Goal: Task Accomplishment & Management: Manage account settings

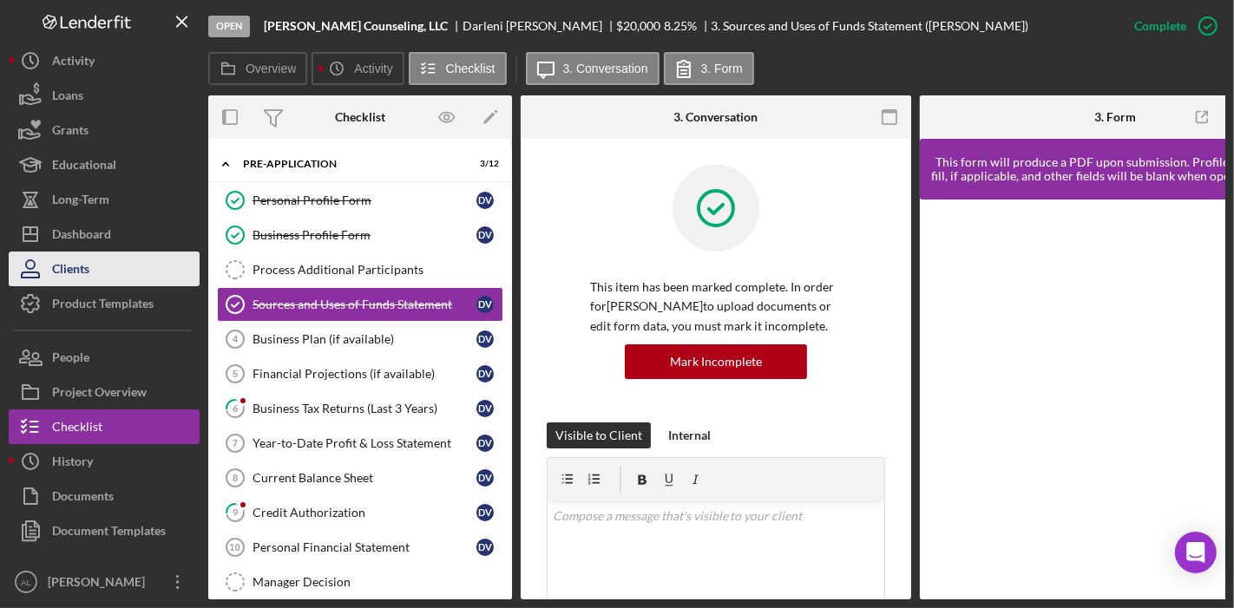
scroll to position [122, 0]
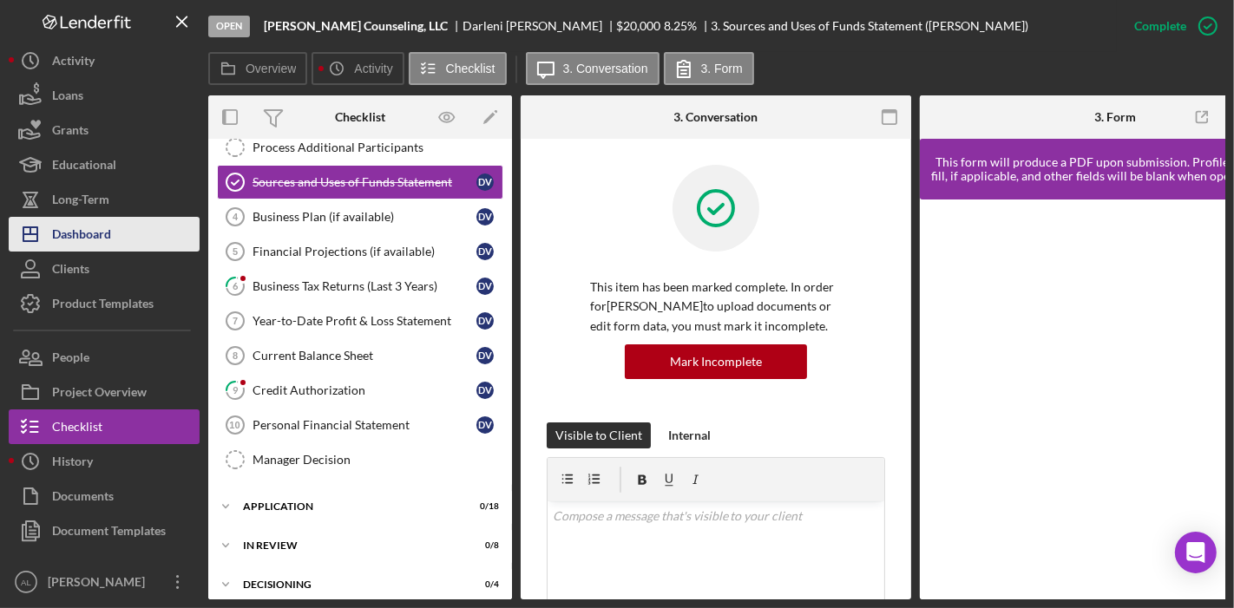
click at [86, 234] on div "Dashboard" at bounding box center [81, 236] width 59 height 39
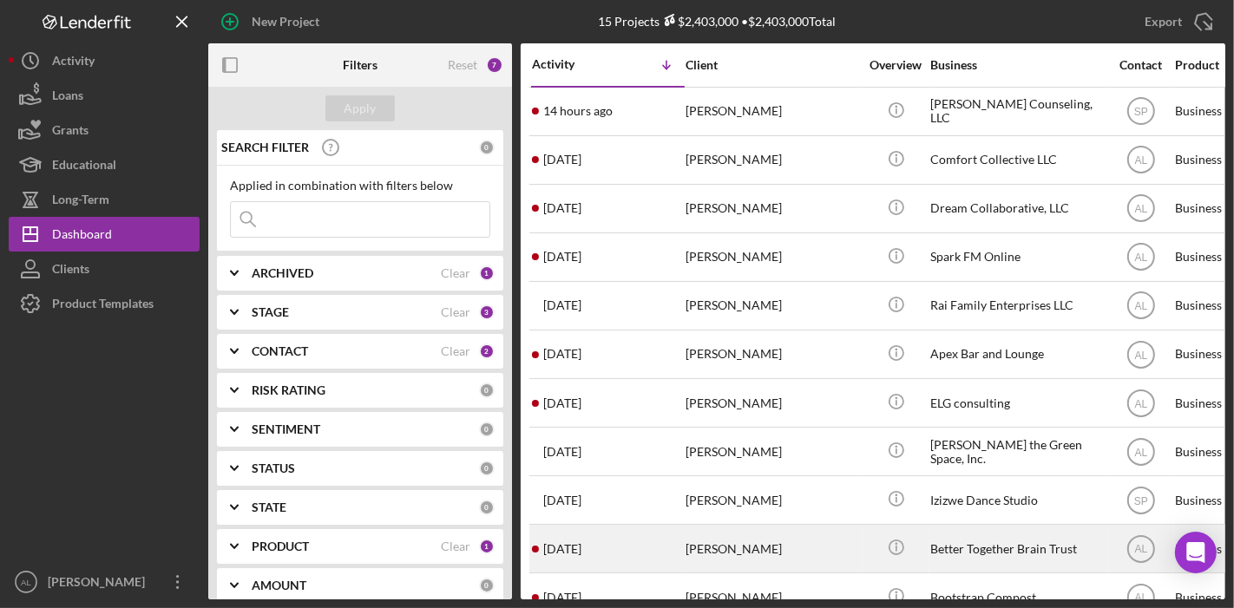
click at [857, 545] on div "[PERSON_NAME]" at bounding box center [771, 549] width 173 height 46
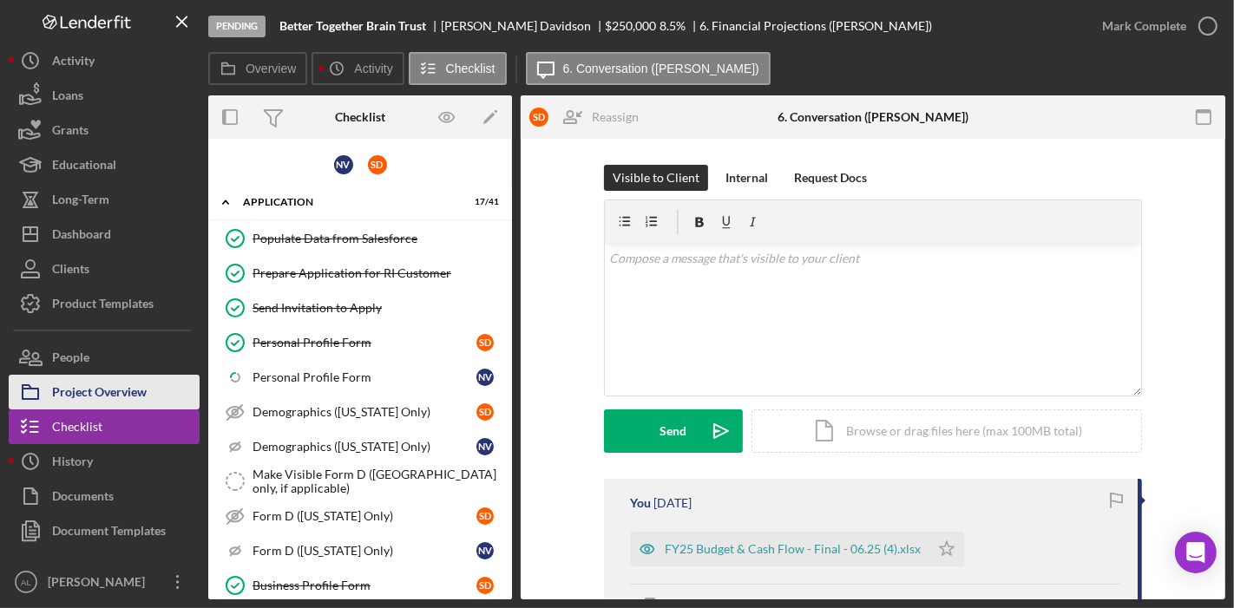
click at [113, 399] on div "Project Overview" at bounding box center [99, 394] width 95 height 39
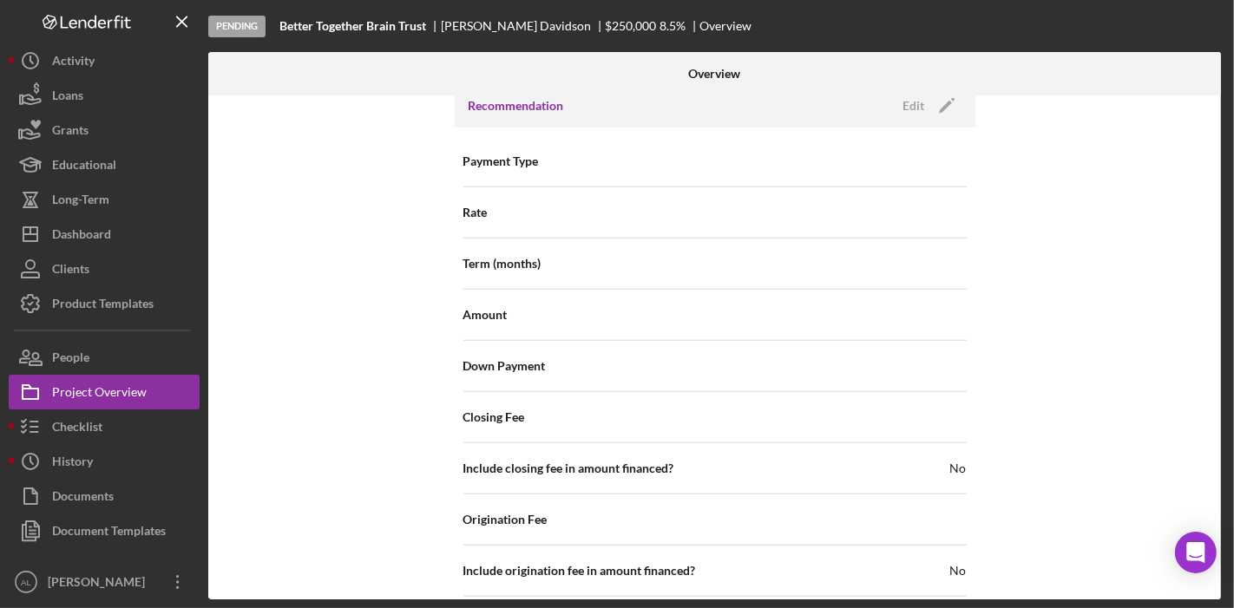
scroll to position [1866, 0]
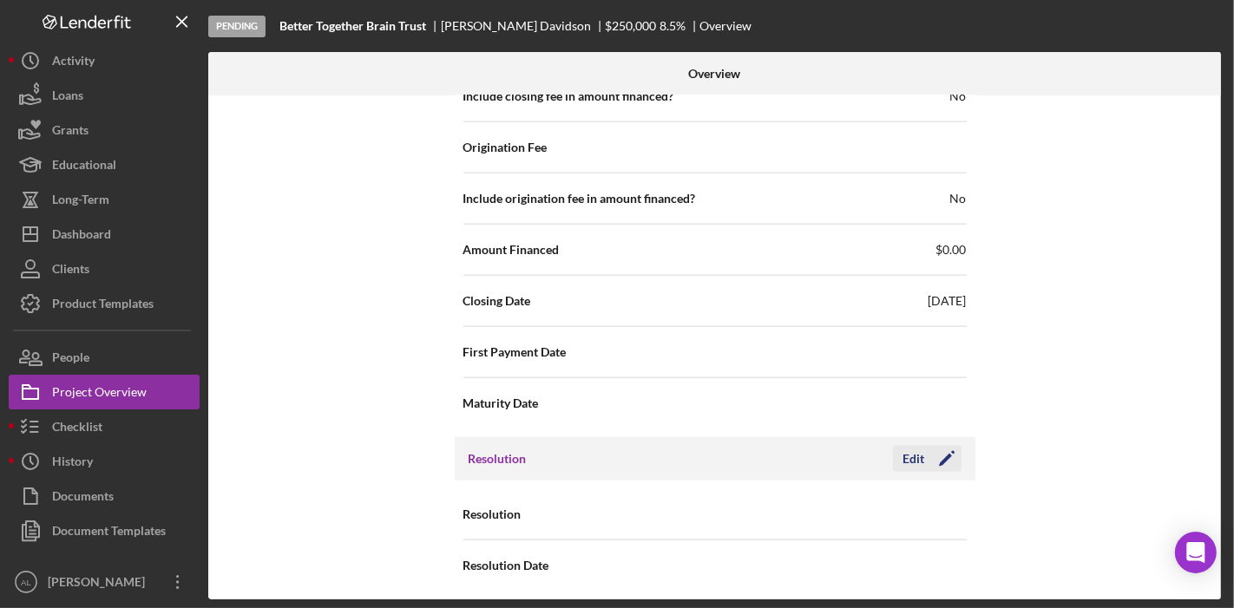
click at [941, 442] on icon "Icon/Edit" at bounding box center [946, 458] width 43 height 43
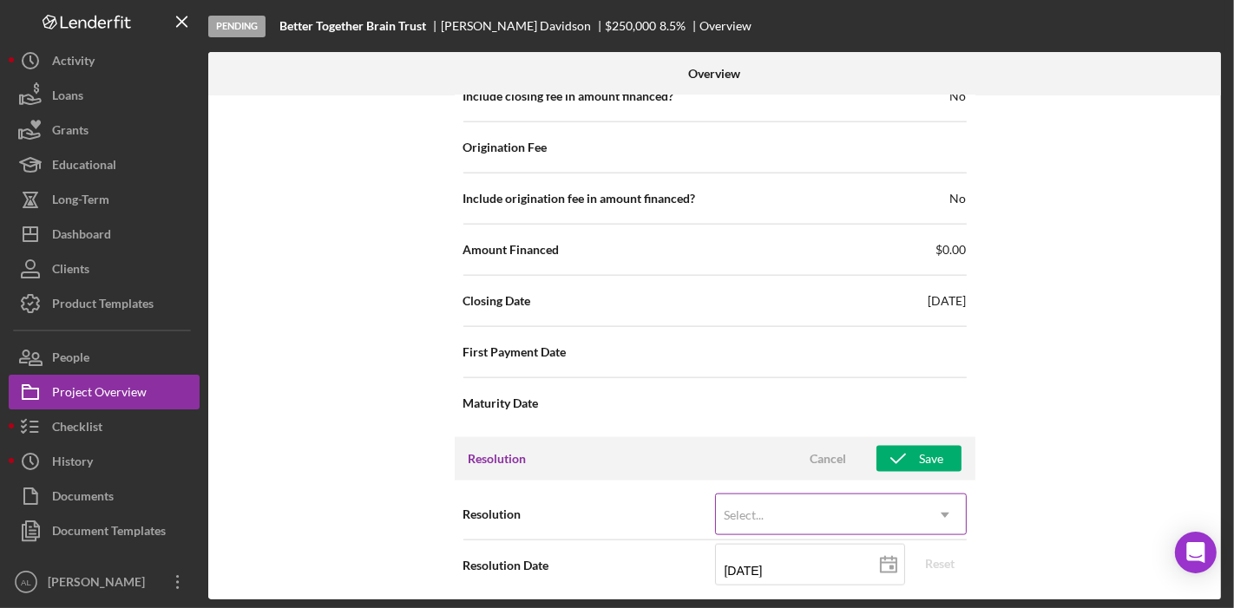
click at [935, 509] on icon "Icon/Dropdown Arrow" at bounding box center [945, 515] width 42 height 42
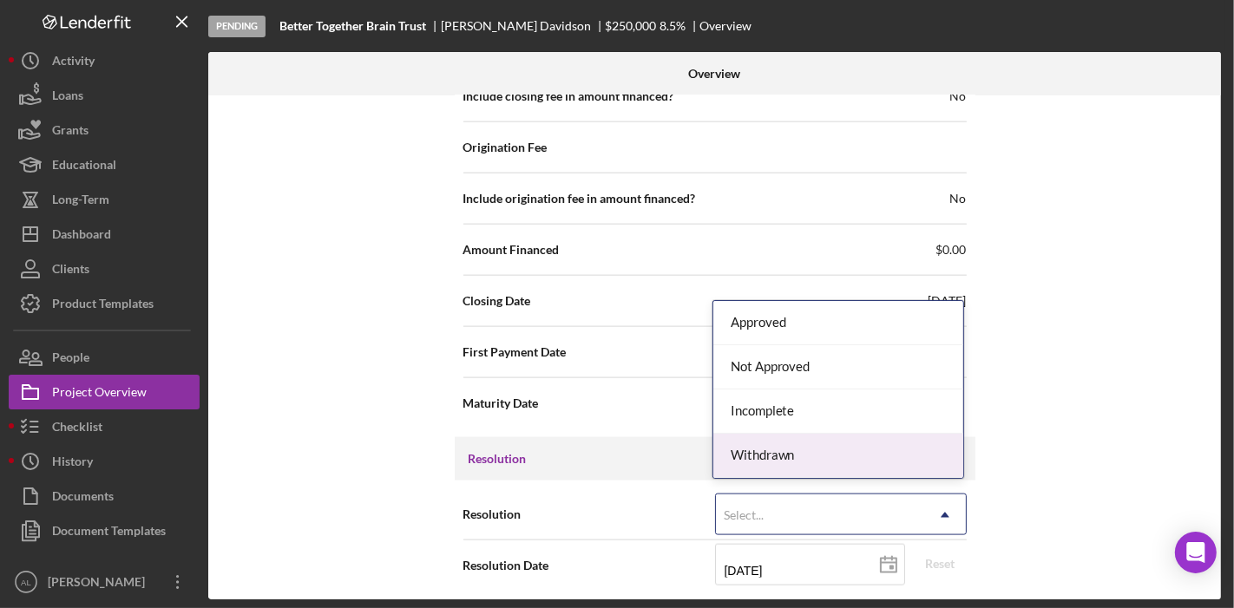
click at [905, 461] on div "Withdrawn" at bounding box center [838, 456] width 250 height 44
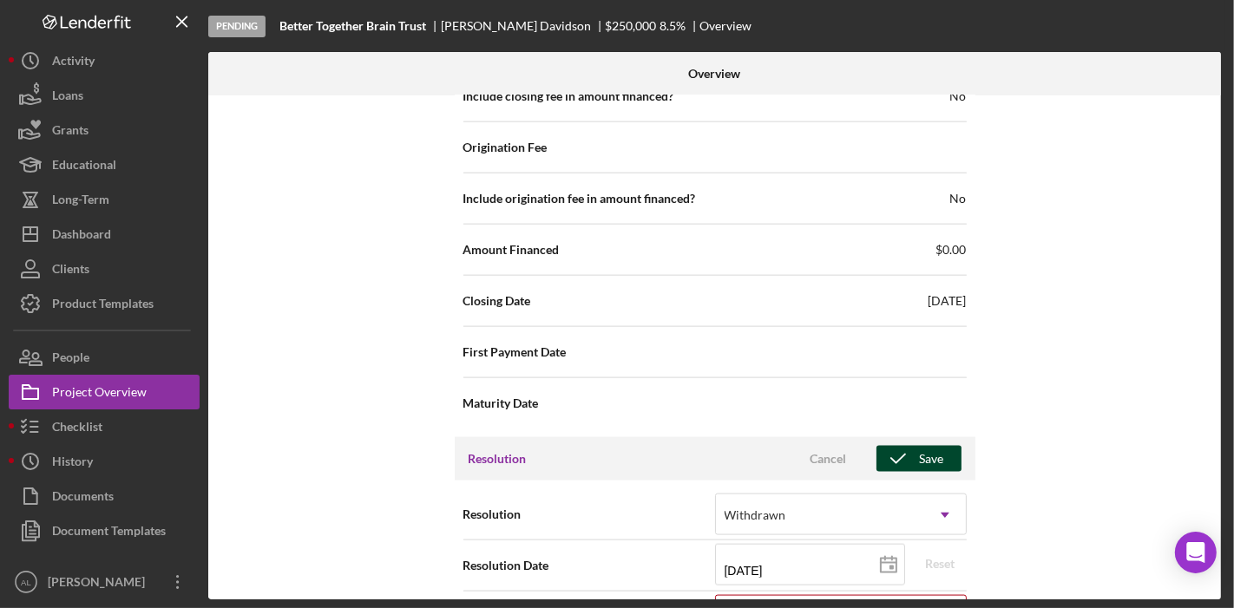
click at [926, 446] on div "Save" at bounding box center [932, 459] width 24 height 26
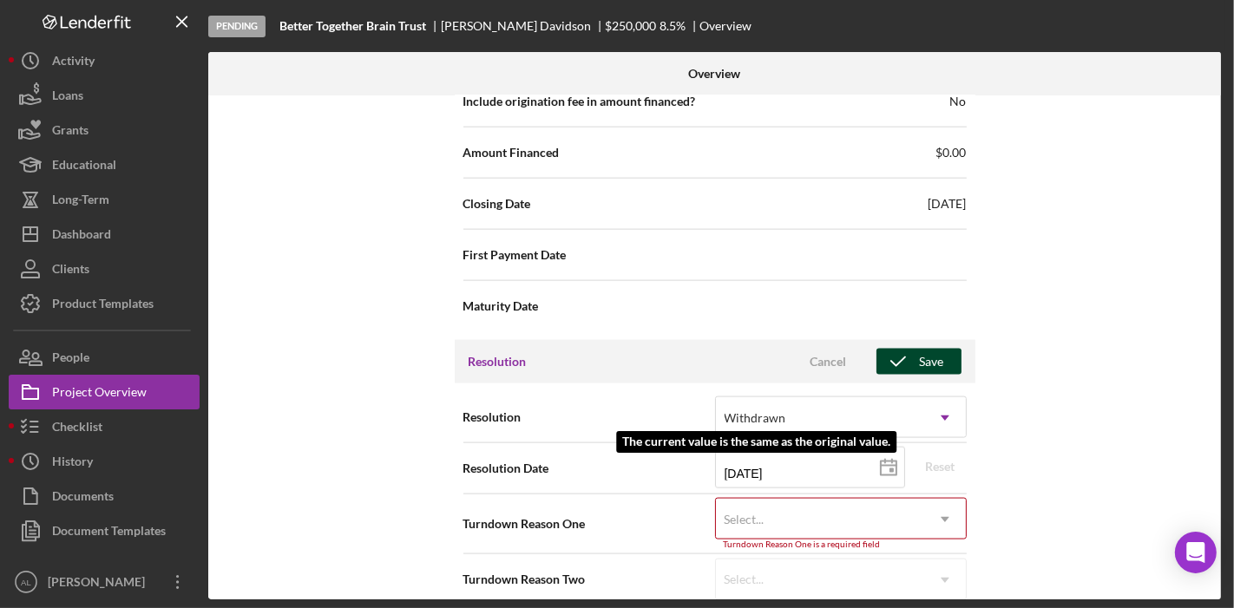
scroll to position [1975, 0]
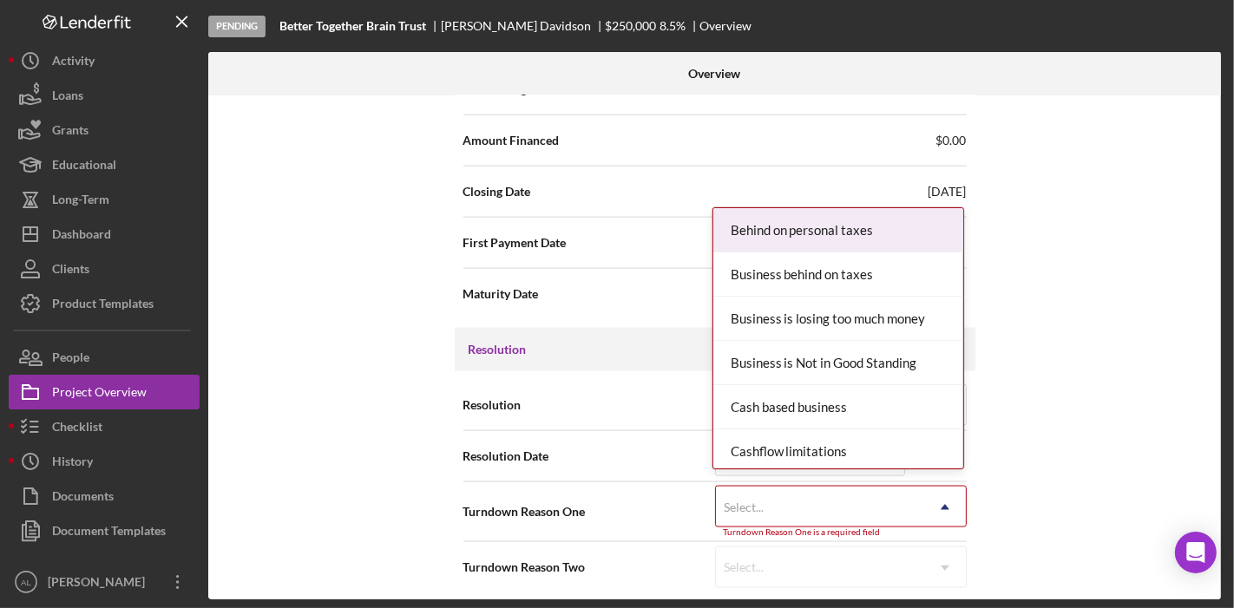
click at [928, 498] on icon "Icon/Dropdown Arrow" at bounding box center [945, 508] width 42 height 42
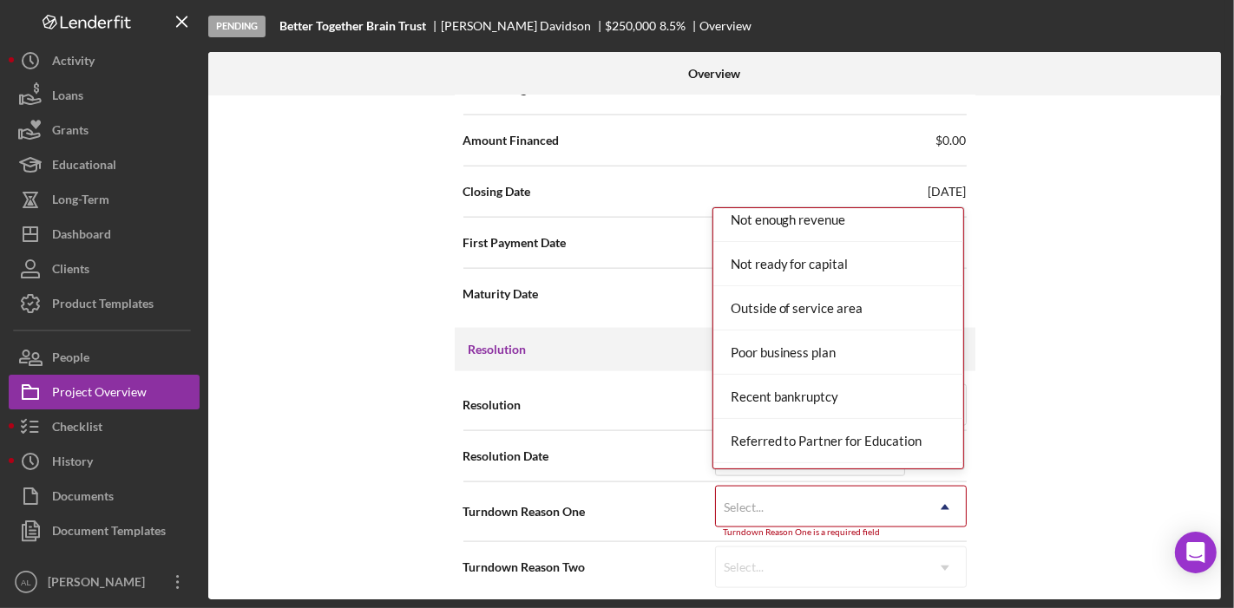
scroll to position [1371, 0]
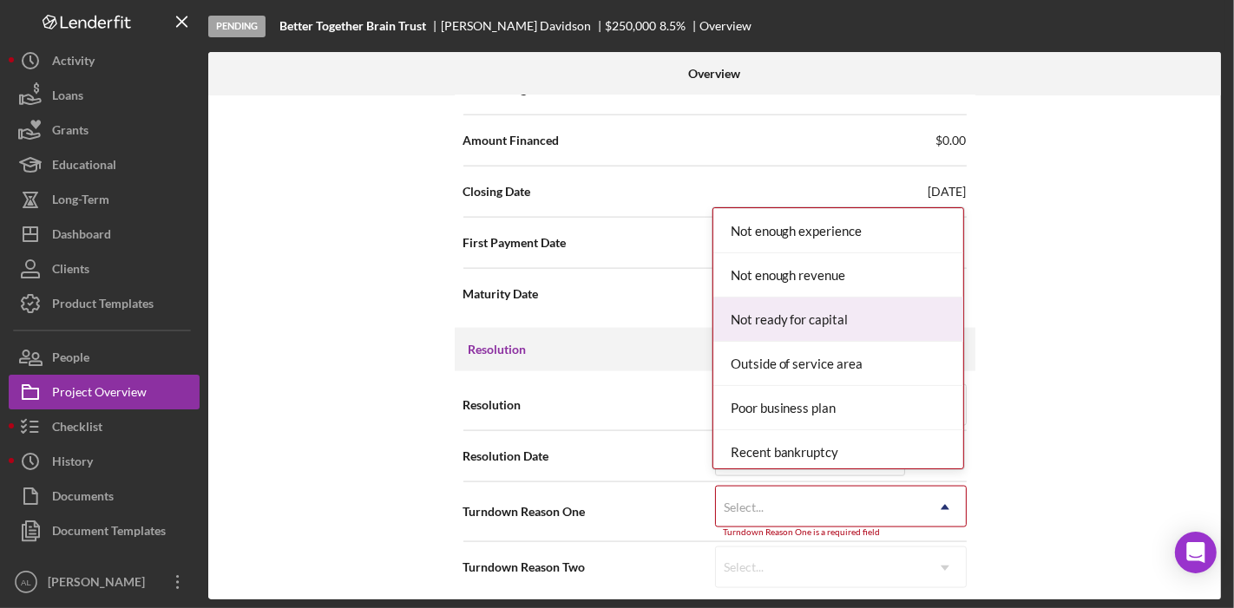
click at [865, 298] on div "Not ready for capital" at bounding box center [838, 320] width 250 height 44
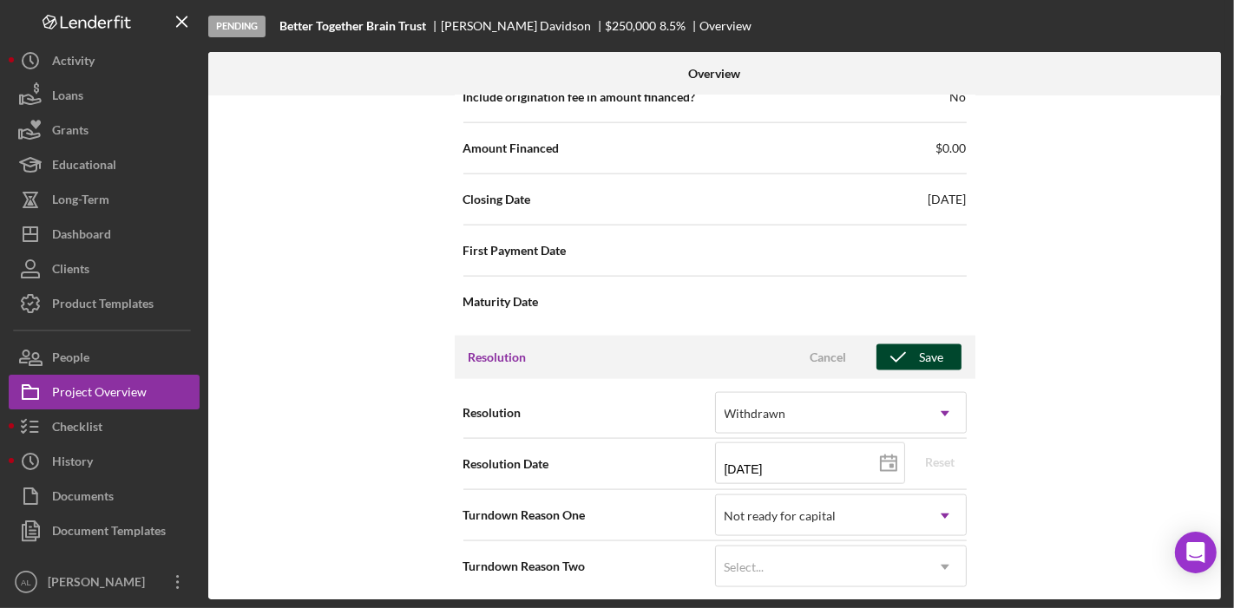
click at [927, 348] on div "Save" at bounding box center [932, 357] width 24 height 26
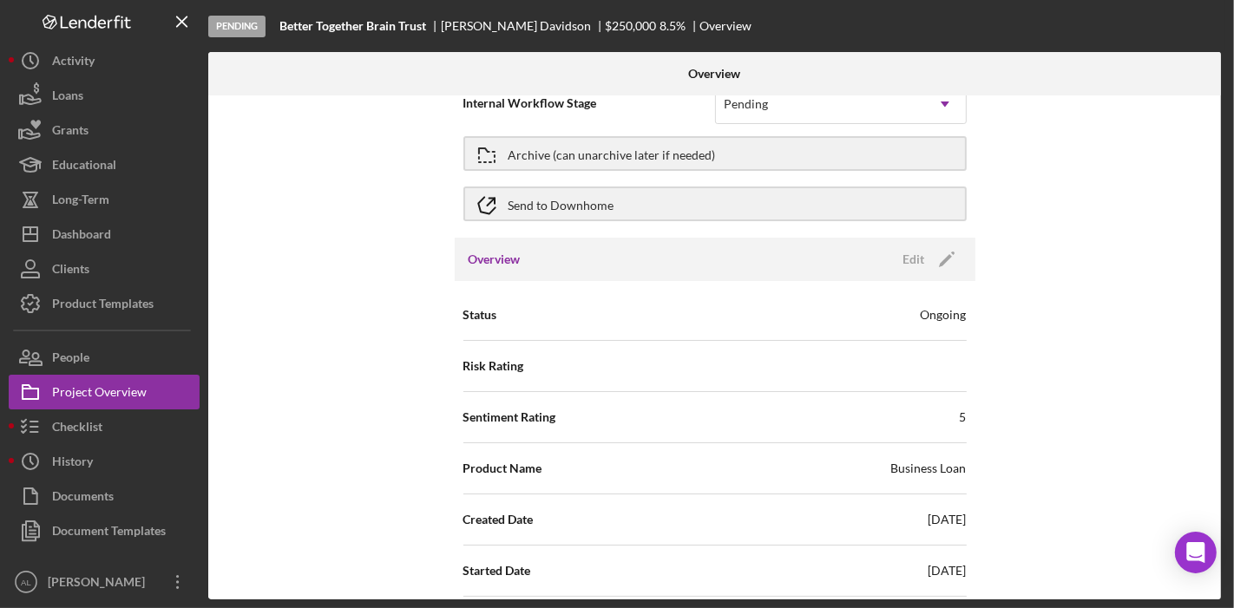
scroll to position [0, 0]
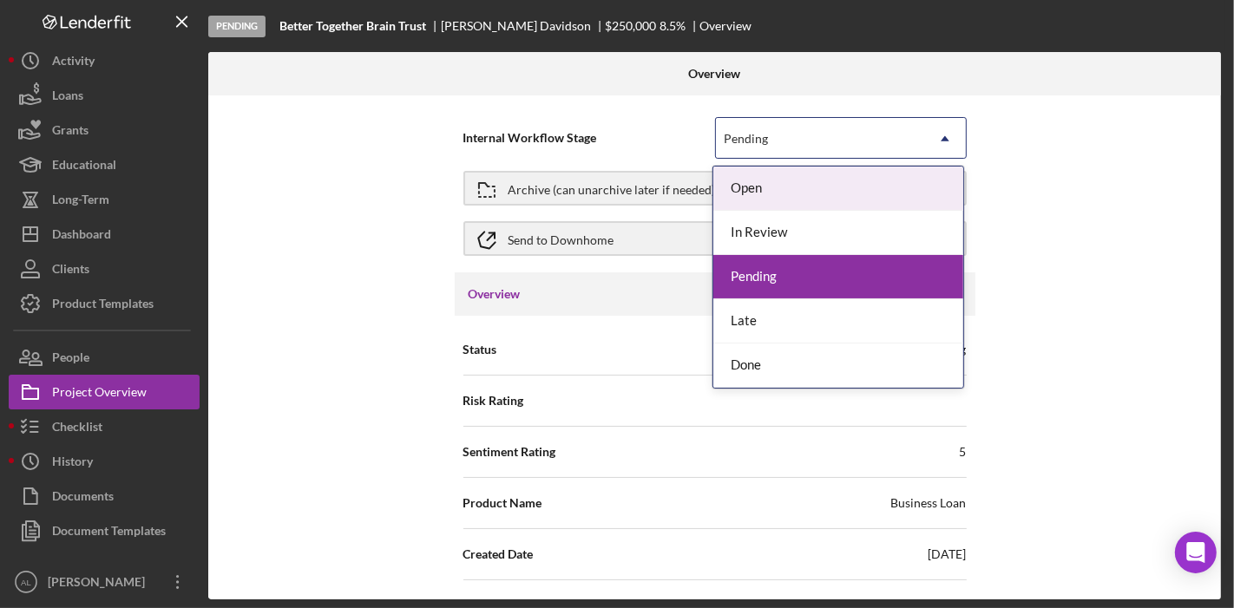
click at [934, 137] on icon "Icon/Dropdown Arrow" at bounding box center [945, 139] width 42 height 42
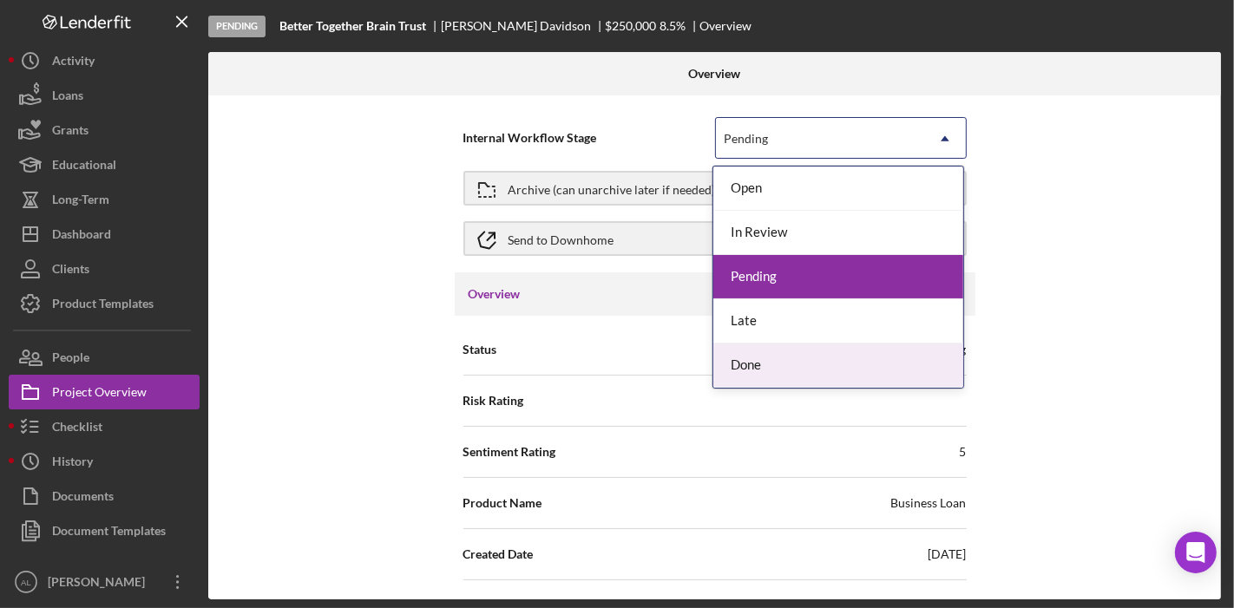
click at [856, 348] on div "Done" at bounding box center [838, 366] width 250 height 44
